Goal: Register for event/course

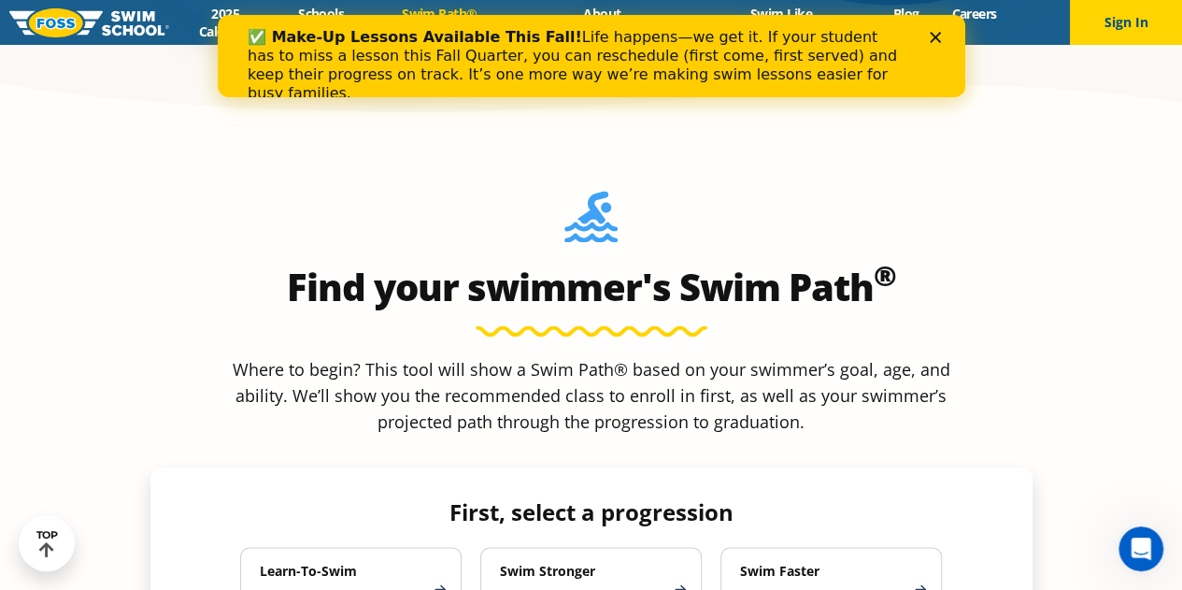
scroll to position [1607, 0]
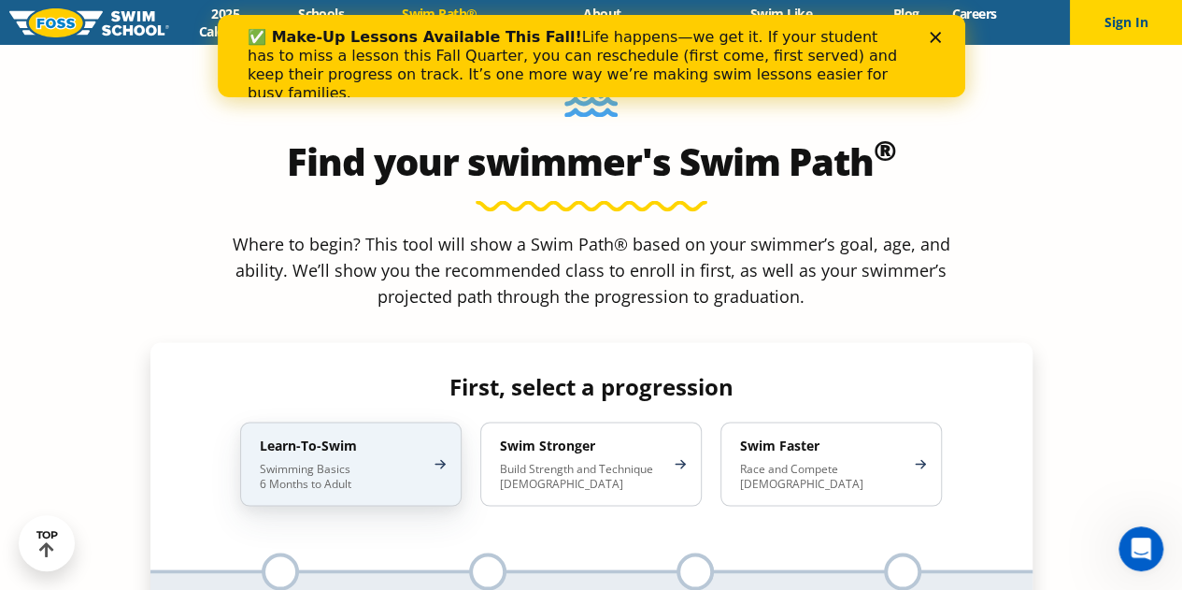
click at [386, 461] on p "Swimming Basics 6 Months to Adult" at bounding box center [342, 476] width 164 height 30
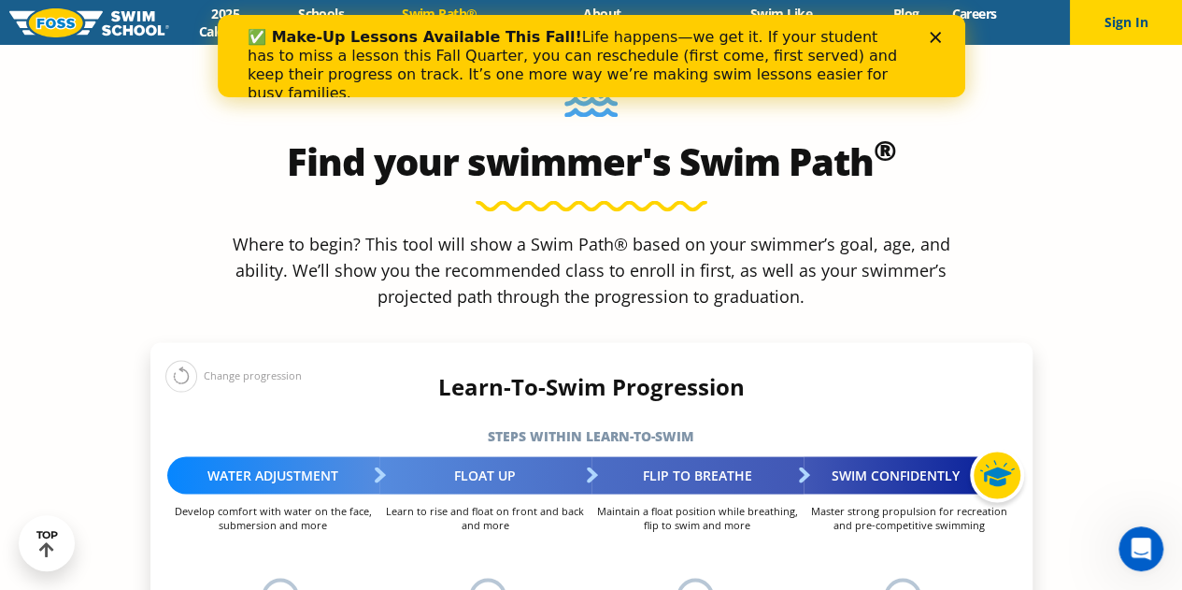
scroll to position [1968, 0]
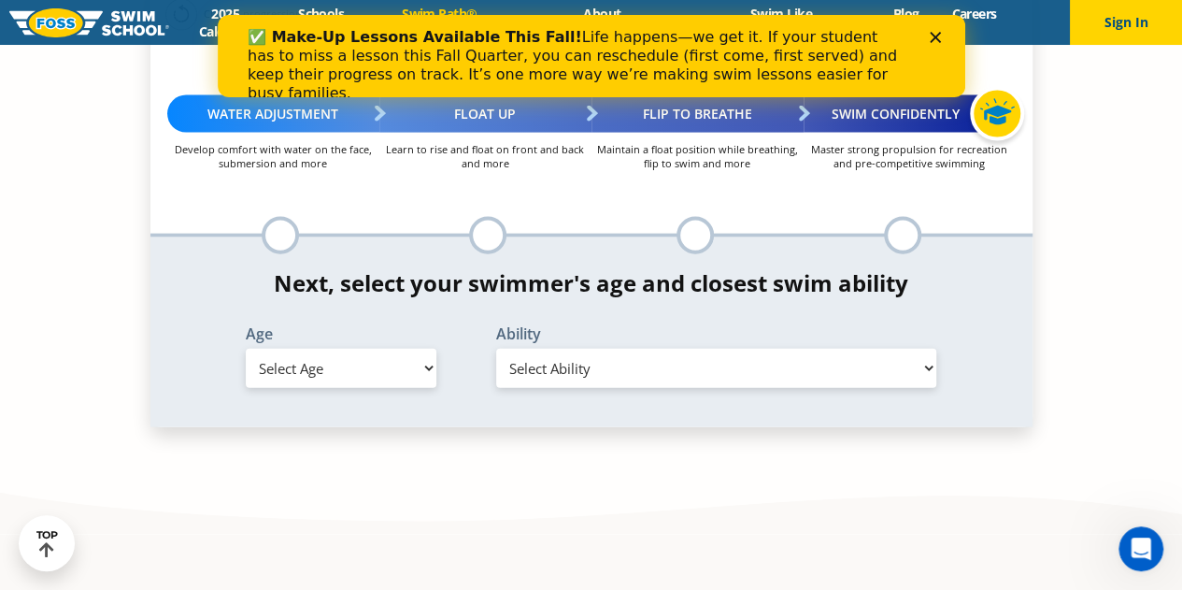
click at [358, 348] on select "Select Age [DEMOGRAPHIC_DATA] months - 1 year 1 year 2 years 3 years 4 years 5 …" at bounding box center [341, 367] width 191 height 39
select select "2-years"
click at [246, 348] on select "Select Age [DEMOGRAPHIC_DATA] months - 1 year 1 year 2 years 3 years 4 years 5 …" at bounding box center [341, 367] width 191 height 39
click at [555, 348] on select "Select Ability First in-water experience Comfortable with water poured over the…" at bounding box center [716, 367] width 441 height 39
select select "2-years-comfortable-with-water-poured-over-their-head-but-not-eyes-and-ears"
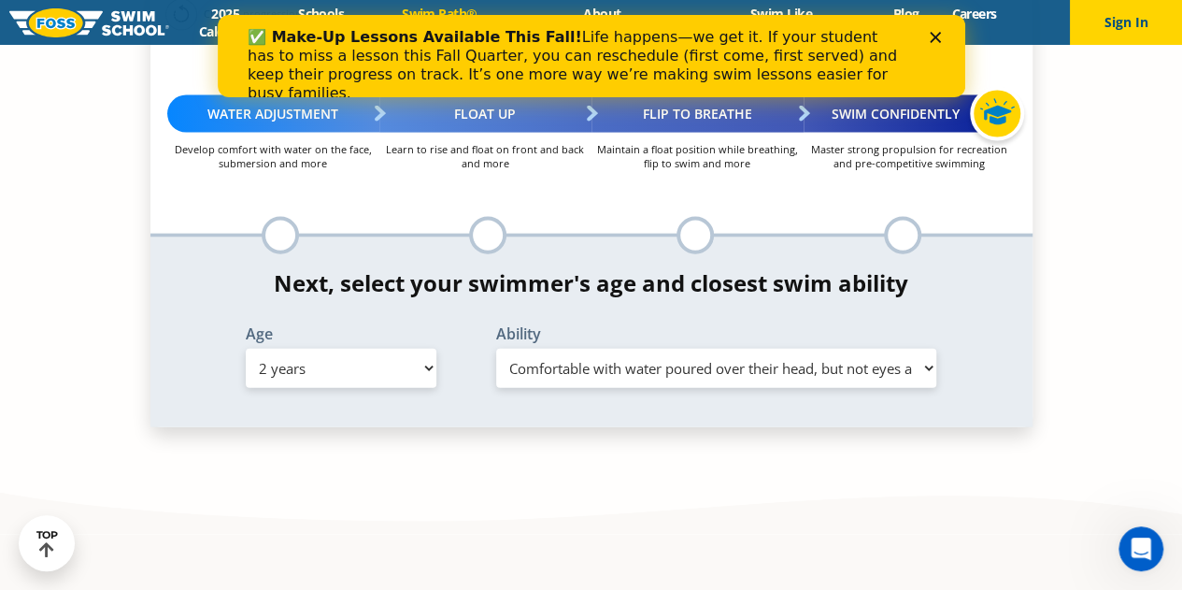
click at [496, 348] on select "Select Ability First in-water experience Comfortable with water poured over the…" at bounding box center [716, 367] width 441 height 39
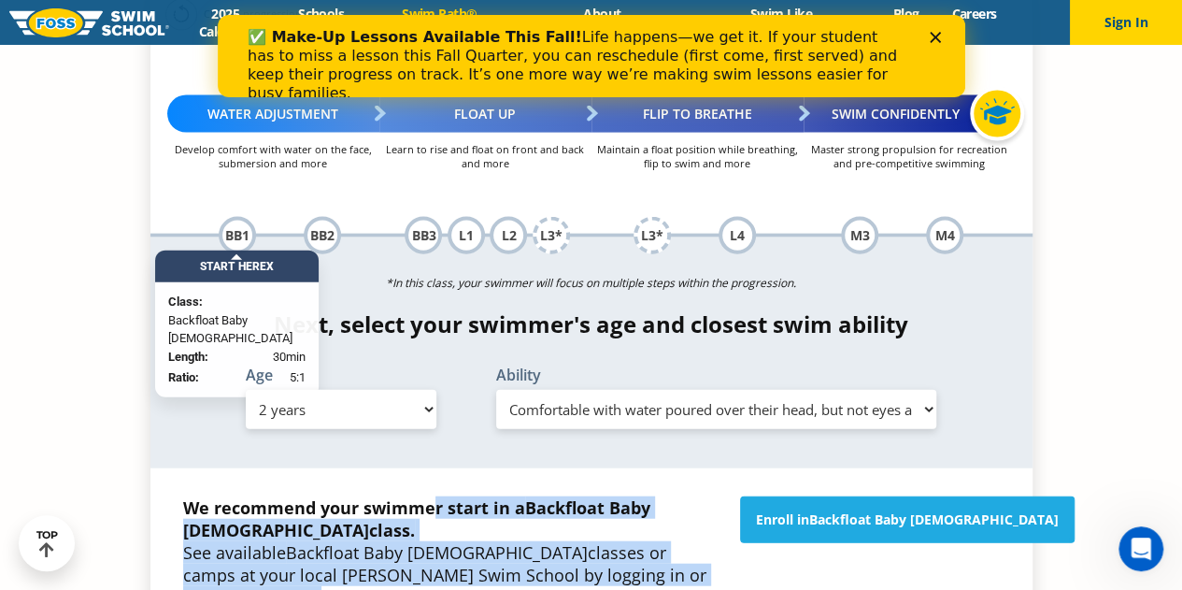
drag, startPoint x: 435, startPoint y: 360, endPoint x: 617, endPoint y: 409, distance: 187.9
click at [617, 496] on p "We recommend your swimmer start in a Backfloat Baby [DEMOGRAPHIC_DATA] class. S…" at bounding box center [452, 552] width 538 height 112
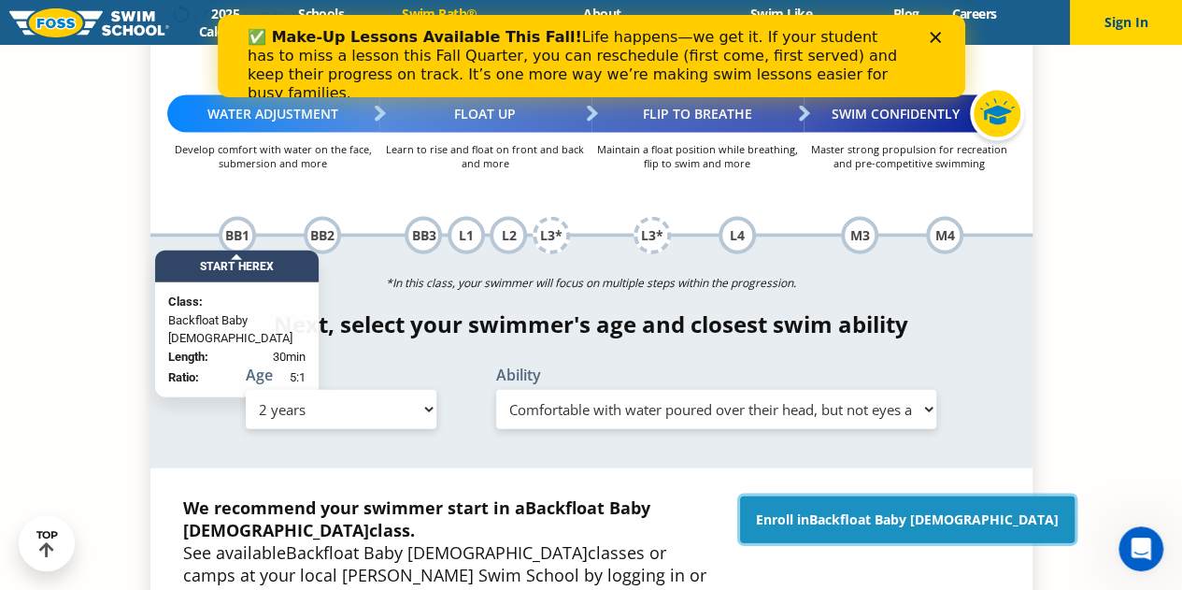
click at [850, 496] on link "Enroll in Backfloat Baby [DEMOGRAPHIC_DATA]" at bounding box center [907, 519] width 334 height 47
